Goal: Understand process/instructions: Learn about a topic

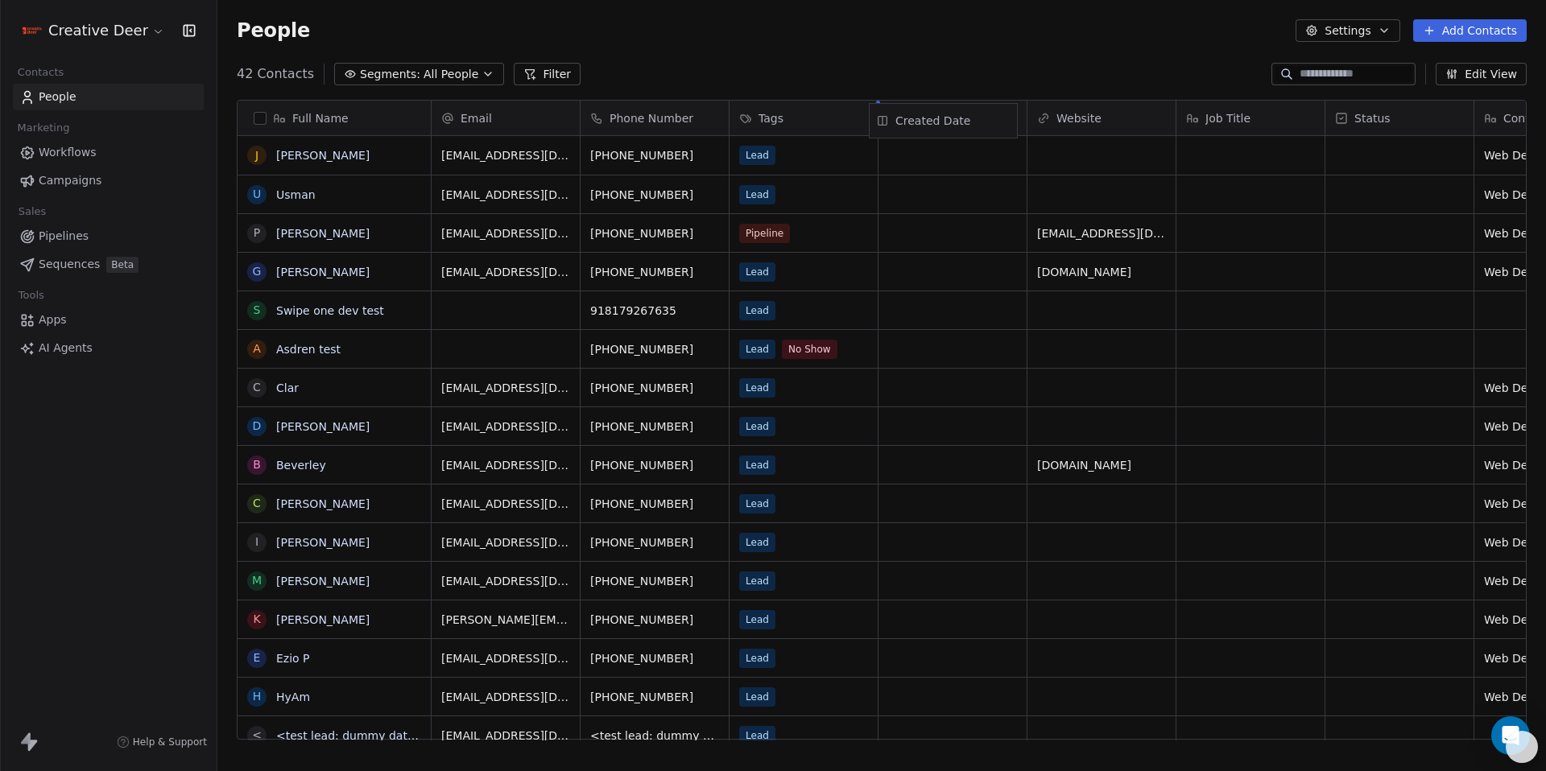
drag, startPoint x: 1369, startPoint y: 117, endPoint x: 927, endPoint y: 118, distance: 442.8
click at [927, 118] on div "Full Name J [PERSON_NAME] P [PERSON_NAME] one dev test A Asdren test C Clar D […" at bounding box center [882, 421] width 1288 height 640
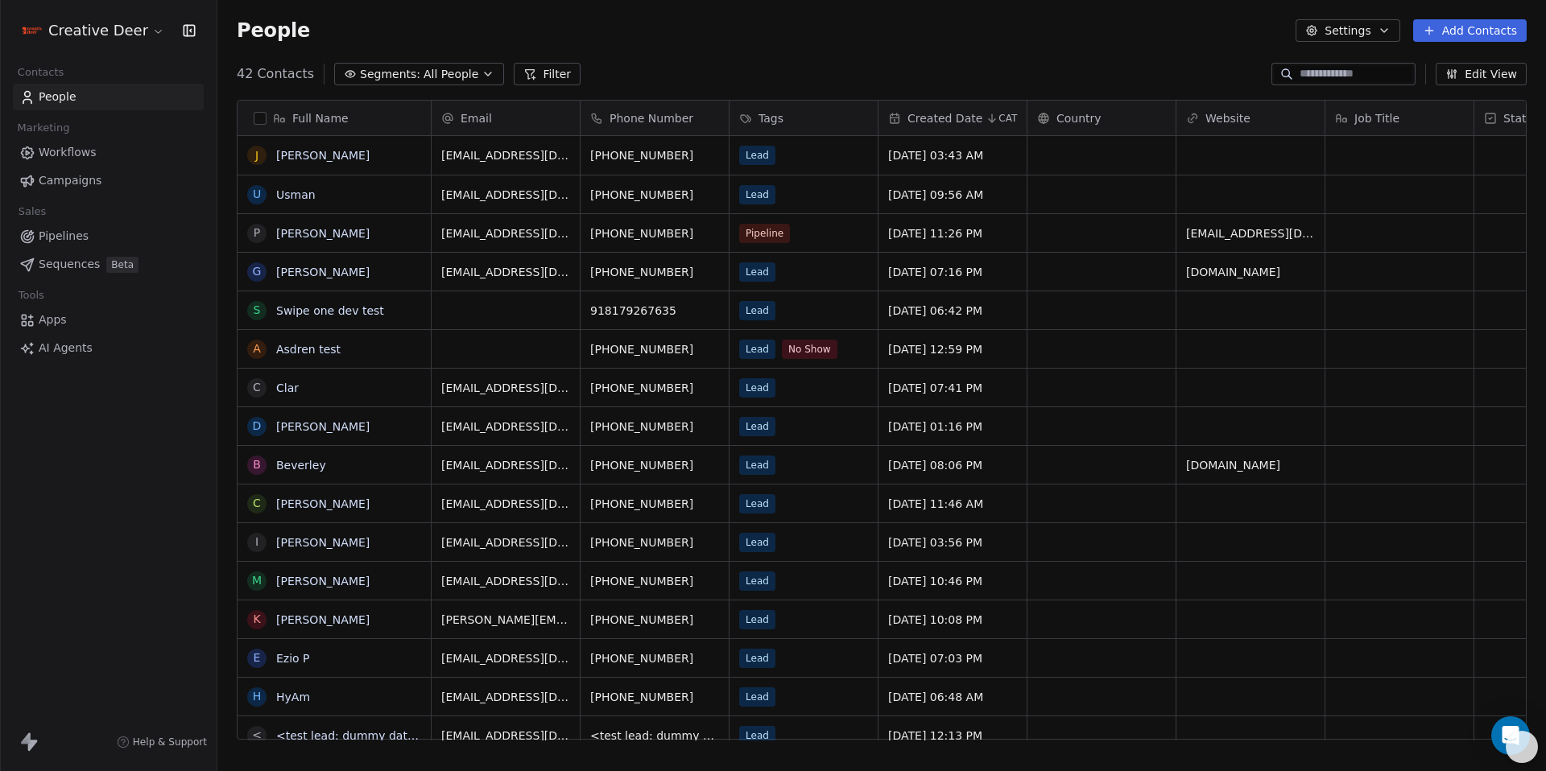
click at [59, 155] on span "Workflows" at bounding box center [68, 152] width 58 height 17
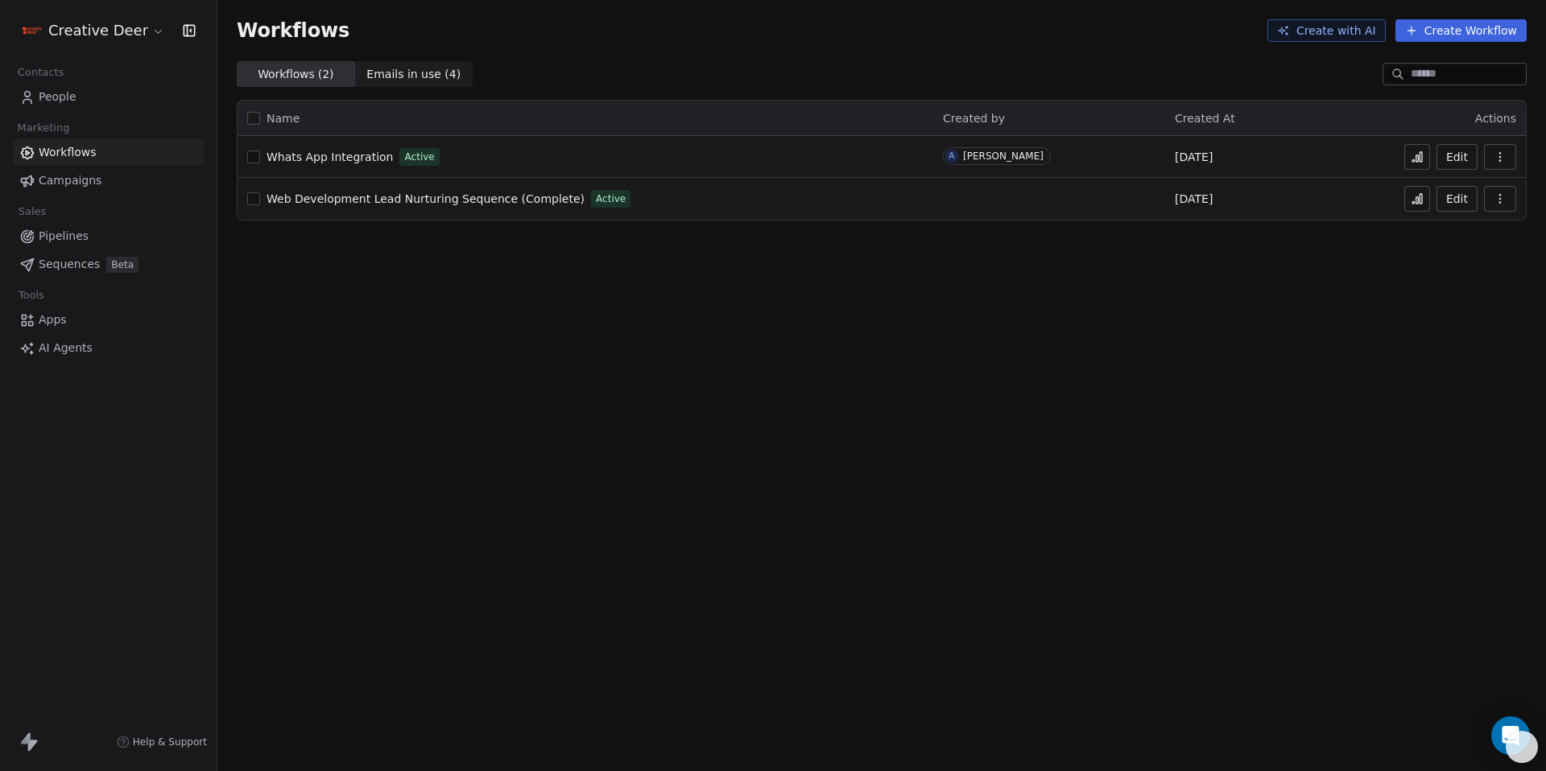
click at [342, 160] on span "Whats App Integration" at bounding box center [329, 157] width 126 height 13
click at [345, 161] on span "Whats App Integration" at bounding box center [329, 157] width 126 height 13
click at [328, 202] on span "Web Development Lead Nurturing Sequence (Complete)" at bounding box center [425, 198] width 318 height 13
click at [1416, 194] on icon at bounding box center [1417, 198] width 13 height 13
